Goal: Communication & Community: Answer question/provide support

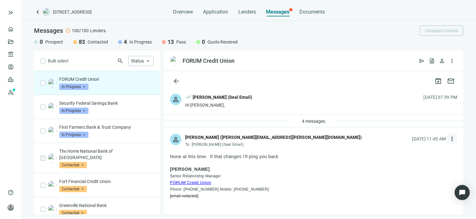
click at [449, 138] on span "more_vert" at bounding box center [452, 138] width 6 height 6
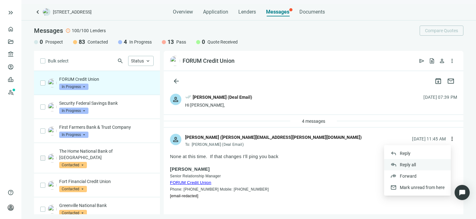
click at [401, 163] on span "Reply all" at bounding box center [408, 164] width 16 height 5
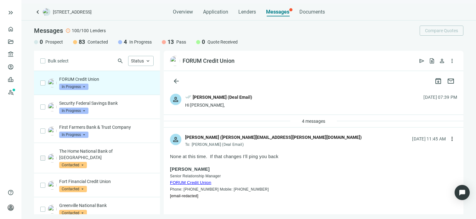
type textarea "**********"
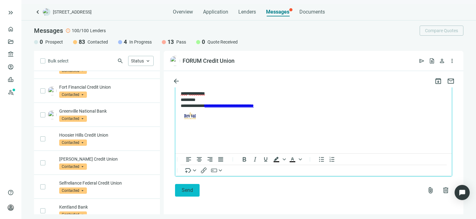
scroll to position [118, 0]
click at [188, 188] on span "Send" at bounding box center [187, 190] width 11 height 6
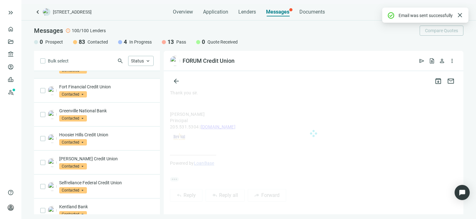
scroll to position [0, 0]
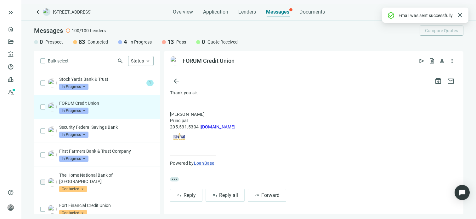
click at [84, 110] on span "In Progress" at bounding box center [73, 110] width 29 height 6
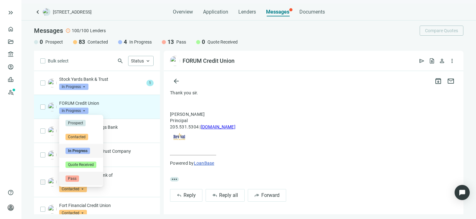
click at [74, 177] on span "Pass" at bounding box center [73, 178] width 14 height 6
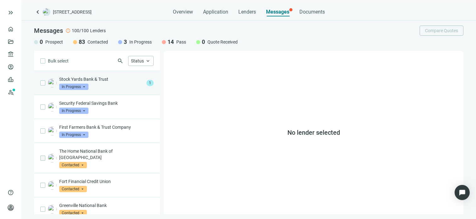
click at [94, 82] on div "Stock Yards Bank & Trust In Progress arrow_drop_down" at bounding box center [101, 83] width 85 height 14
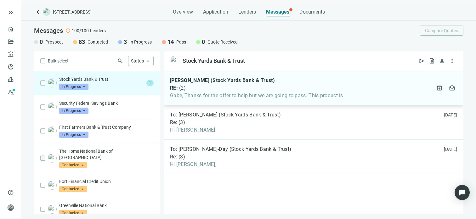
click at [229, 92] on div "Eddie Arauco (Stock Yards Bank & Trust) RE: ( 2 ) Gabe, Thanks for the offer to…" at bounding box center [256, 87] width 173 height 21
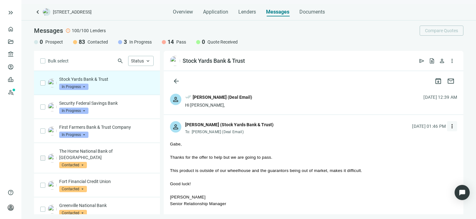
click at [449, 126] on span "more_vert" at bounding box center [452, 126] width 6 height 6
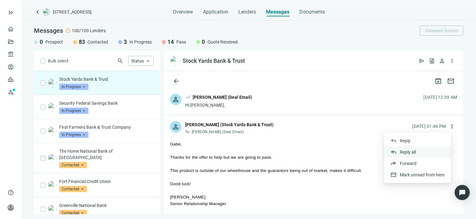
click at [413, 152] on span "Reply all" at bounding box center [408, 151] width 16 height 5
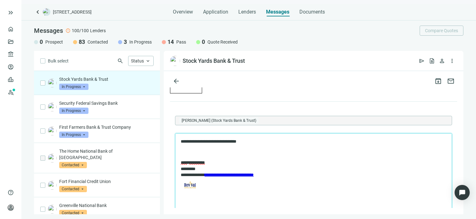
scroll to position [94, 0]
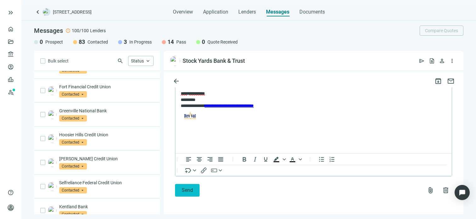
click at [186, 192] on span "Send" at bounding box center [187, 190] width 11 height 6
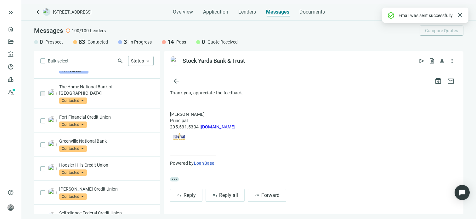
scroll to position [0, 0]
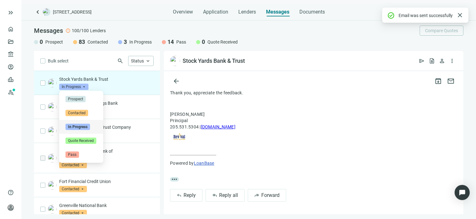
click at [84, 86] on span "In Progress" at bounding box center [73, 86] width 29 height 6
click at [77, 154] on span "Pass" at bounding box center [73, 154] width 14 height 6
